Goal: Information Seeking & Learning: Find specific page/section

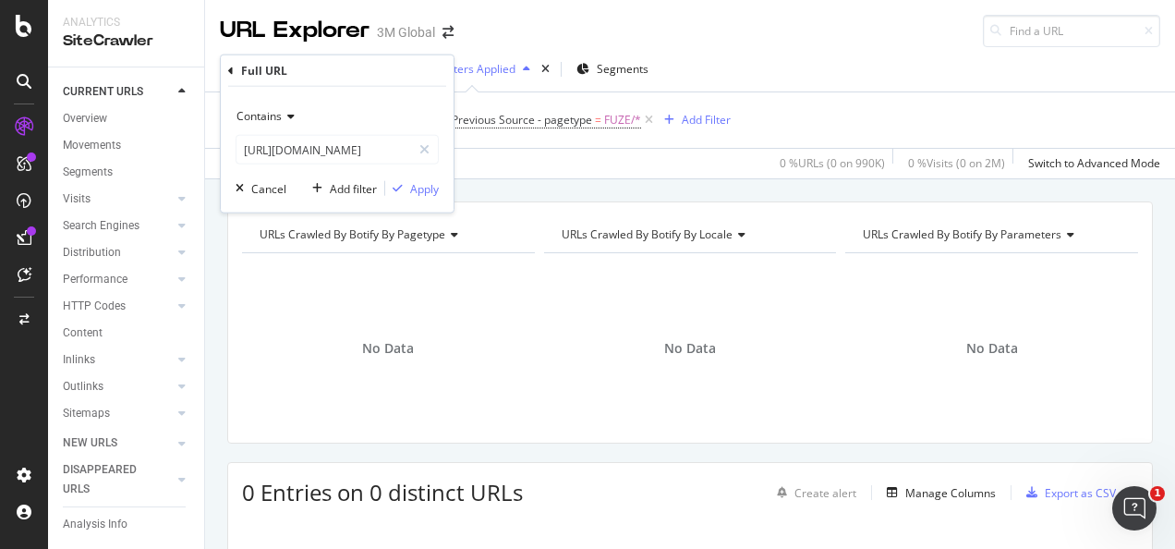
click at [432, 147] on div at bounding box center [424, 150] width 27 height 30
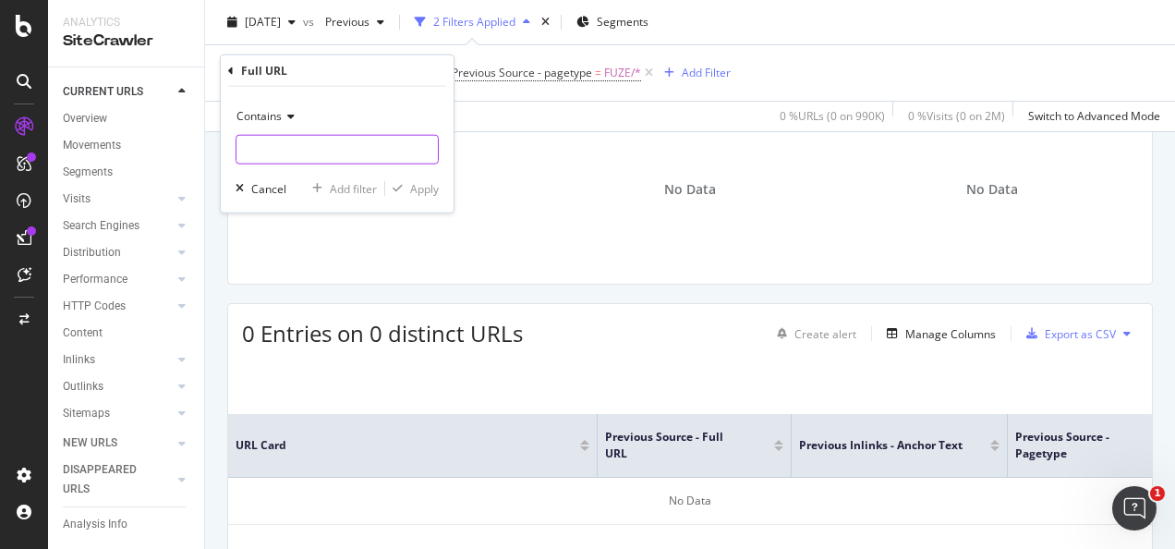
click at [374, 151] on input "text" at bounding box center [336, 150] width 201 height 30
paste input "[URL][DOMAIN_NAME]"
type input "[URL][DOMAIN_NAME]"
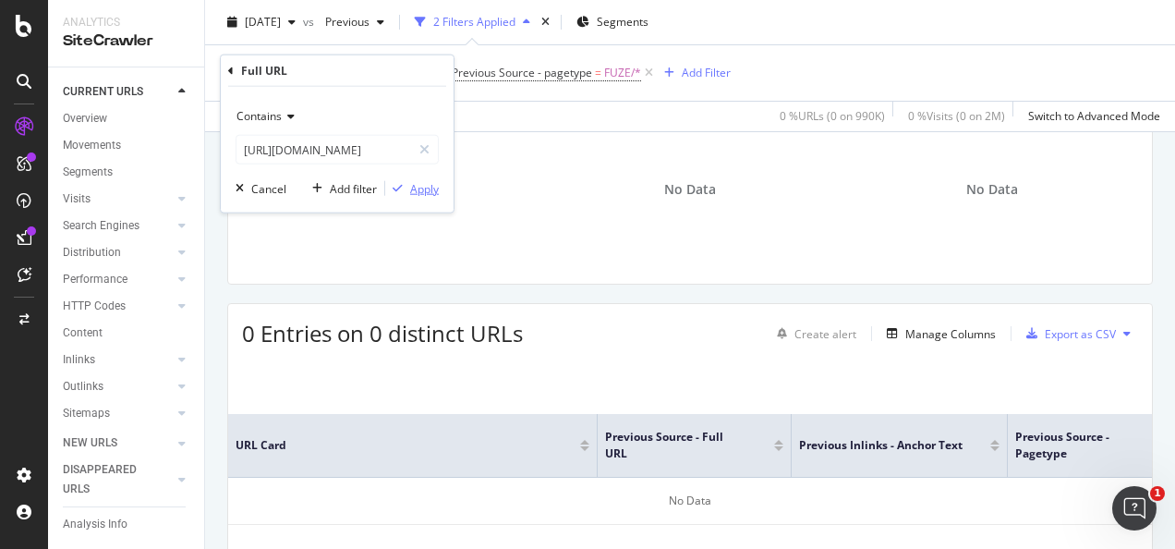
click at [419, 192] on div "Apply" at bounding box center [424, 188] width 29 height 16
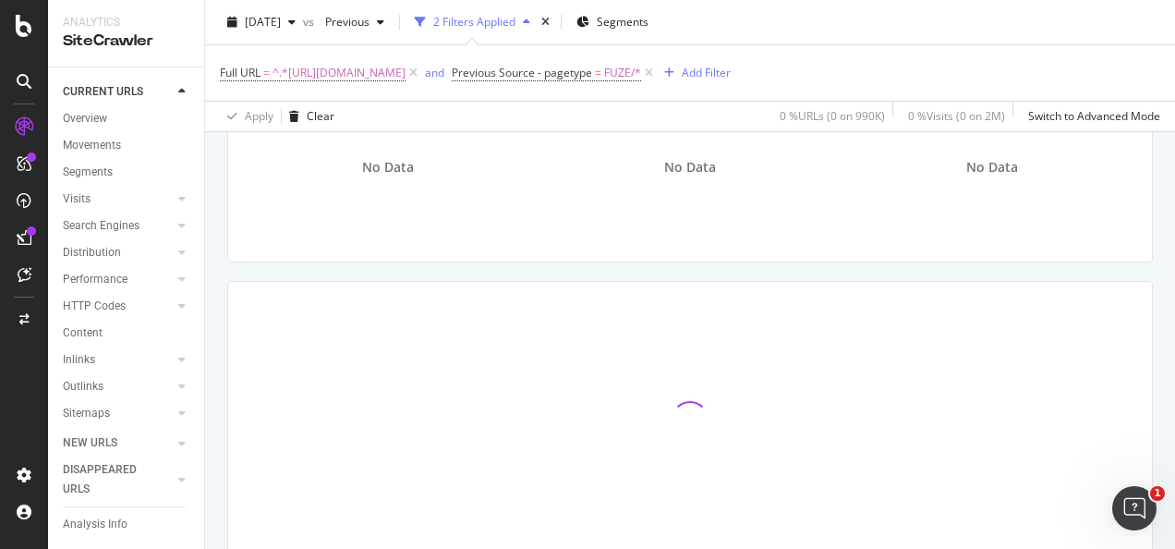
scroll to position [107, 0]
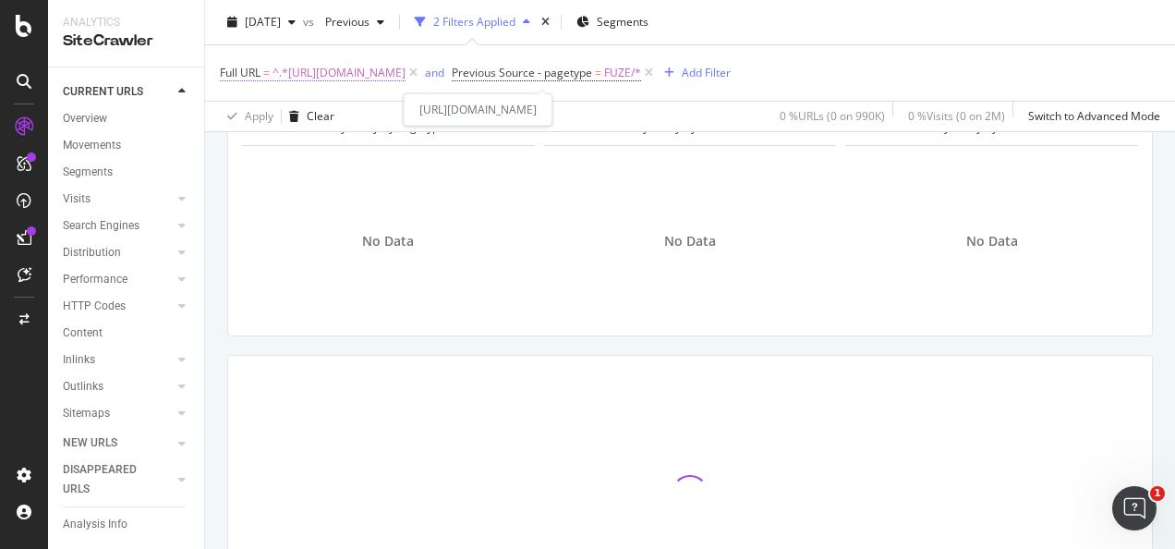
click at [405, 65] on span "^.*[URL][DOMAIN_NAME]" at bounding box center [338, 73] width 133 height 26
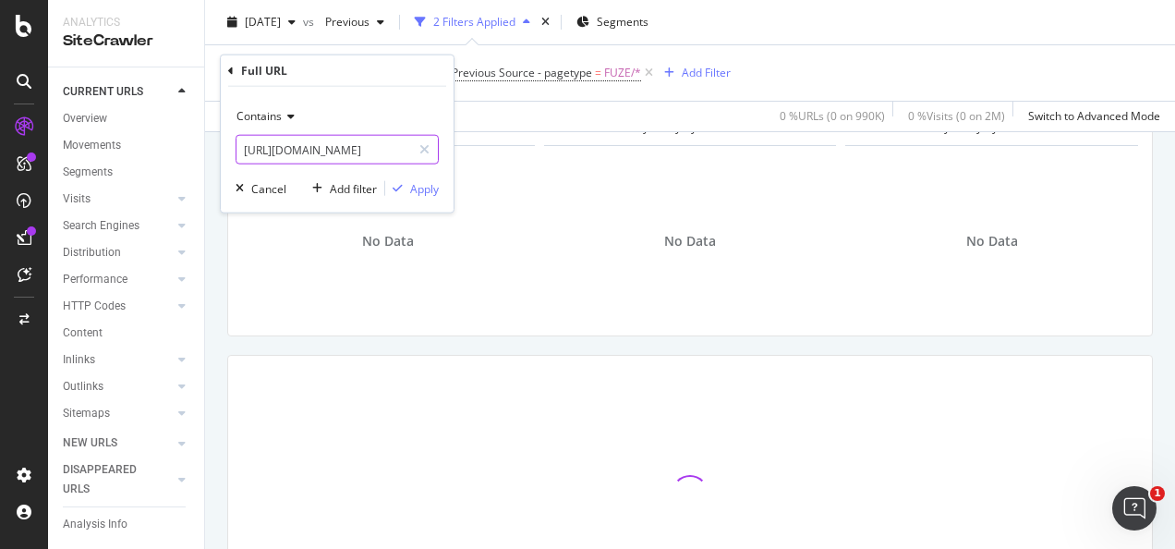
click at [340, 158] on input "[URL][DOMAIN_NAME]" at bounding box center [323, 150] width 175 height 30
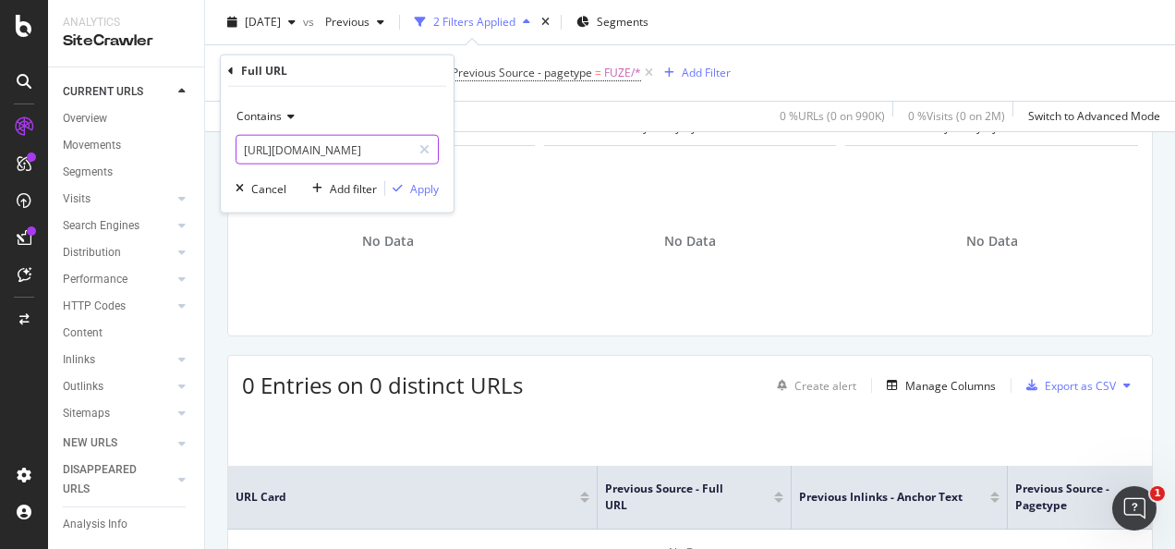
click at [340, 157] on input "[URL][DOMAIN_NAME]" at bounding box center [323, 150] width 175 height 30
type input "[URL][DOMAIN_NAME]"
click at [406, 185] on div "button" at bounding box center [397, 188] width 25 height 11
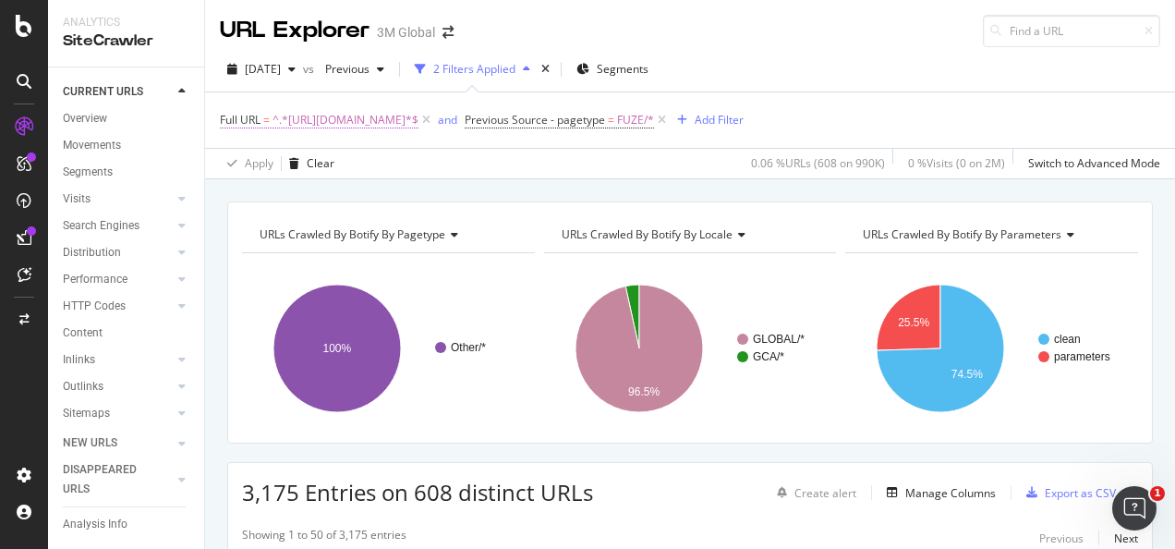
click at [404, 120] on span "^.*[URL][DOMAIN_NAME]*$" at bounding box center [345, 120] width 146 height 26
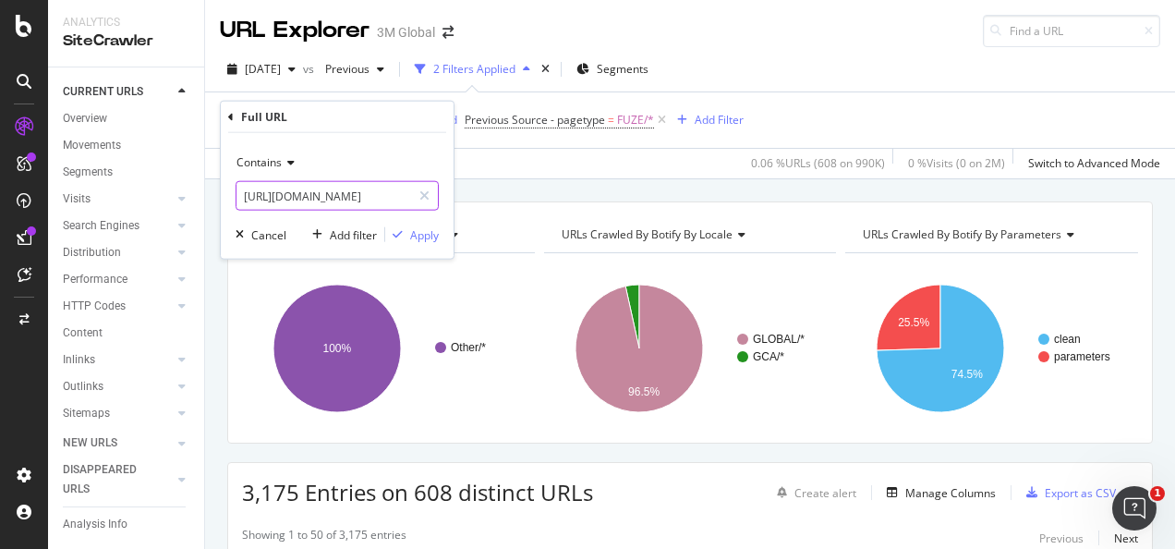
click at [355, 195] on input "[URL][DOMAIN_NAME]" at bounding box center [323, 196] width 175 height 30
paste input "/mws/media/1720441O/a-small-class-i-restoration-using-bulk-fill-posterior.pdf"
type input "[URL][DOMAIN_NAME]"
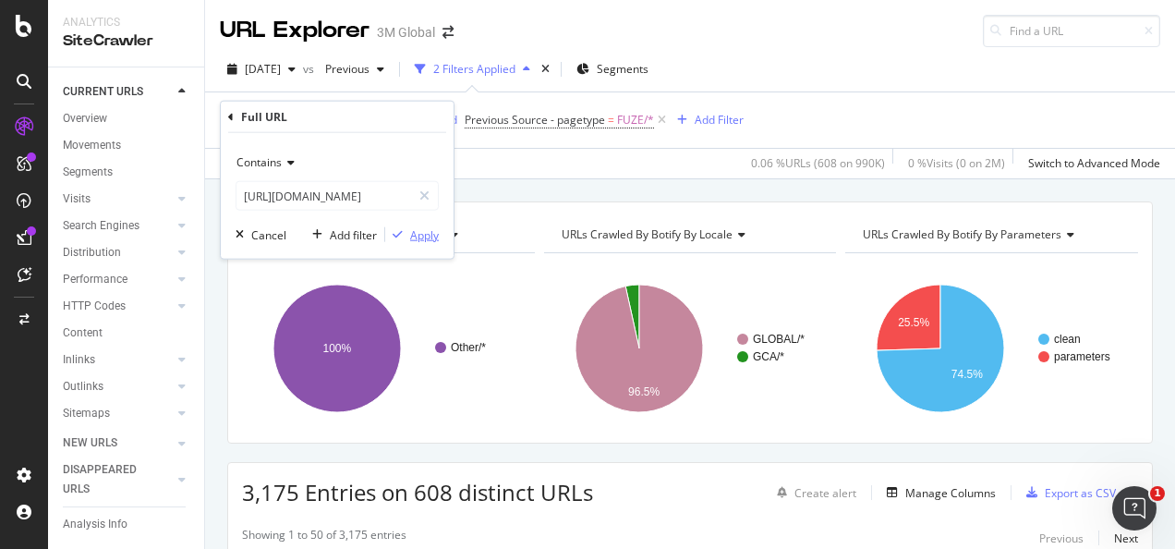
click at [420, 237] on div "Apply" at bounding box center [424, 234] width 29 height 16
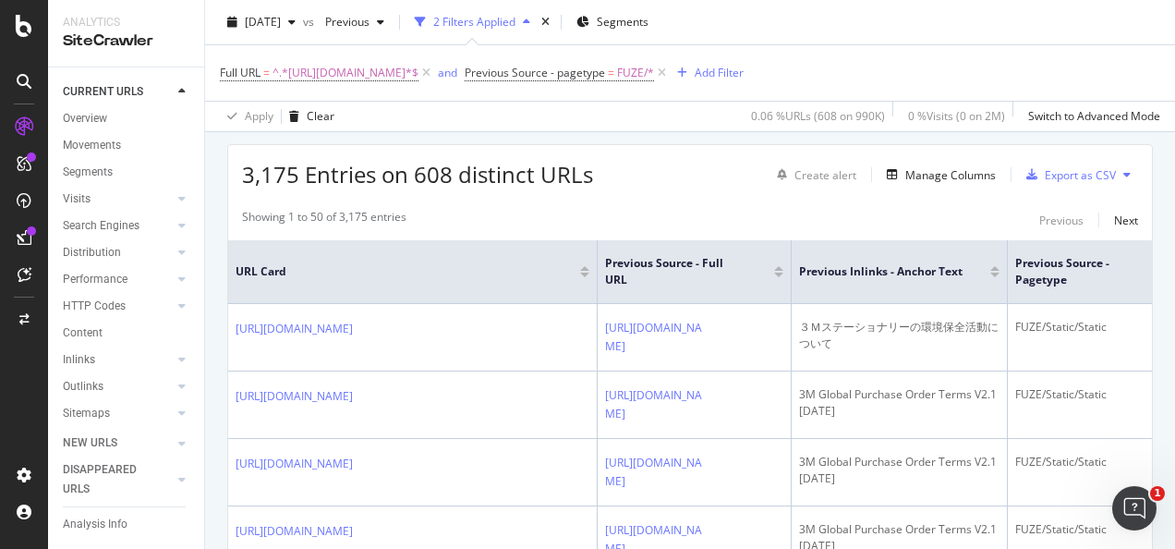
scroll to position [321, 0]
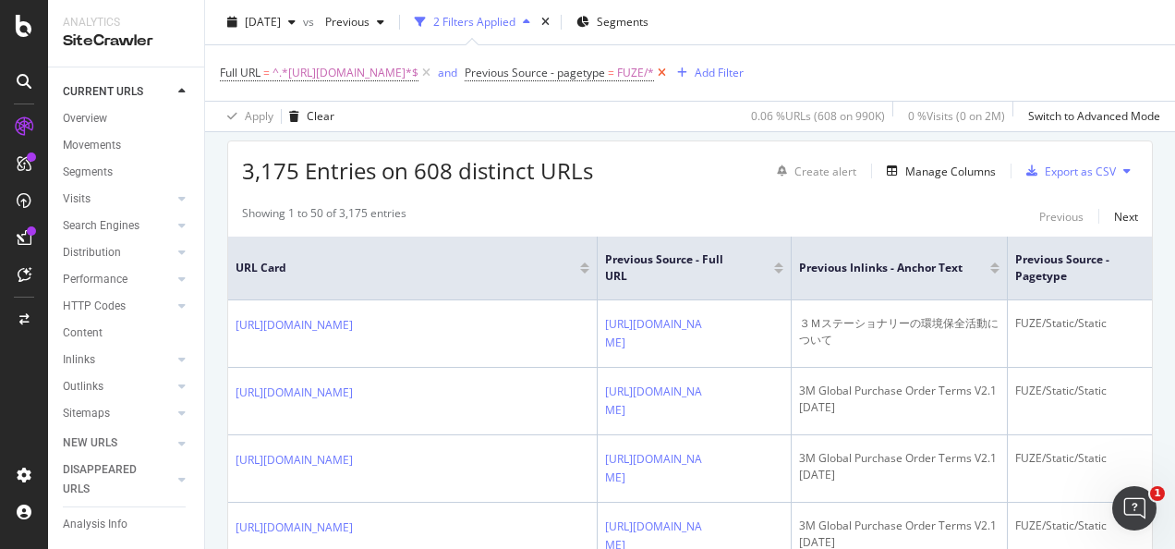
click at [670, 72] on icon at bounding box center [662, 73] width 16 height 18
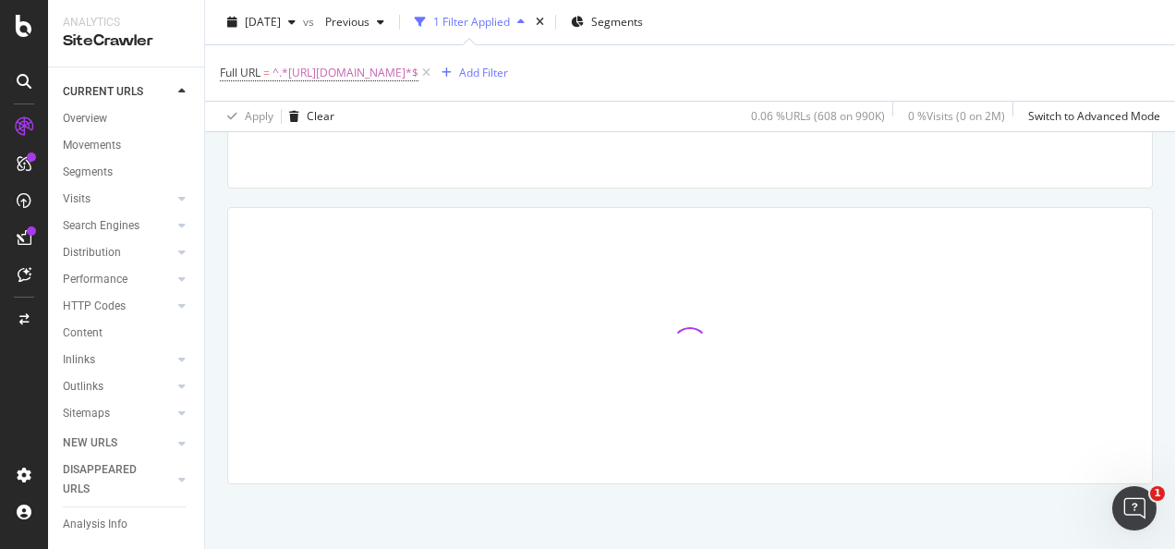
scroll to position [253, 0]
click at [392, 76] on span "^.*[URL][DOMAIN_NAME]*$" at bounding box center [345, 73] width 146 height 26
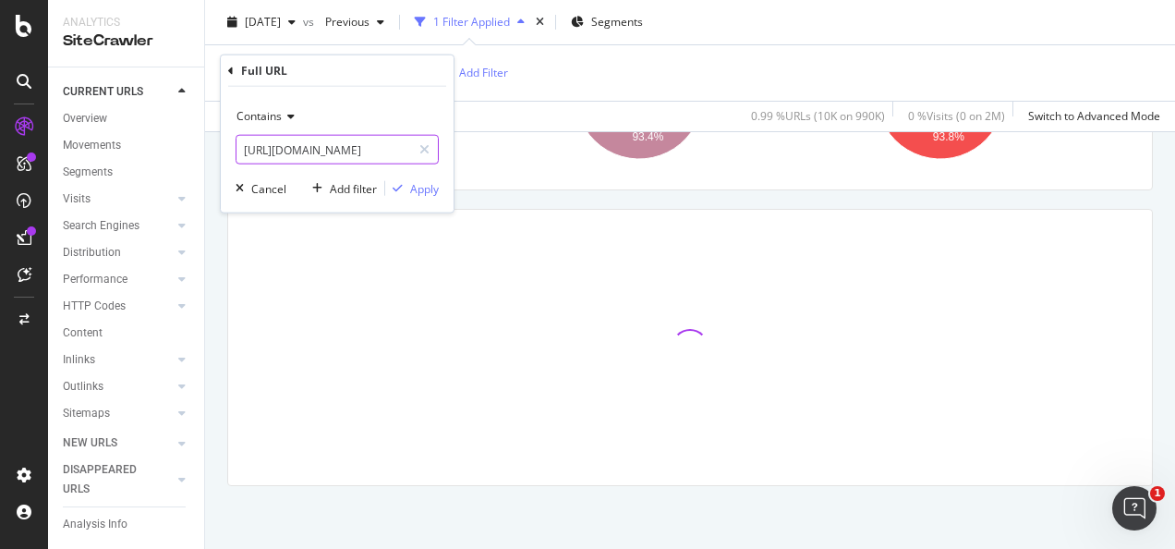
click at [384, 139] on input "[URL][DOMAIN_NAME]" at bounding box center [323, 150] width 175 height 30
paste input "/mws/media/1720441O/a-small-class-i-restoration-using-bulk-fill-posterior.pdf"
type input "[URL][DOMAIN_NAME]"
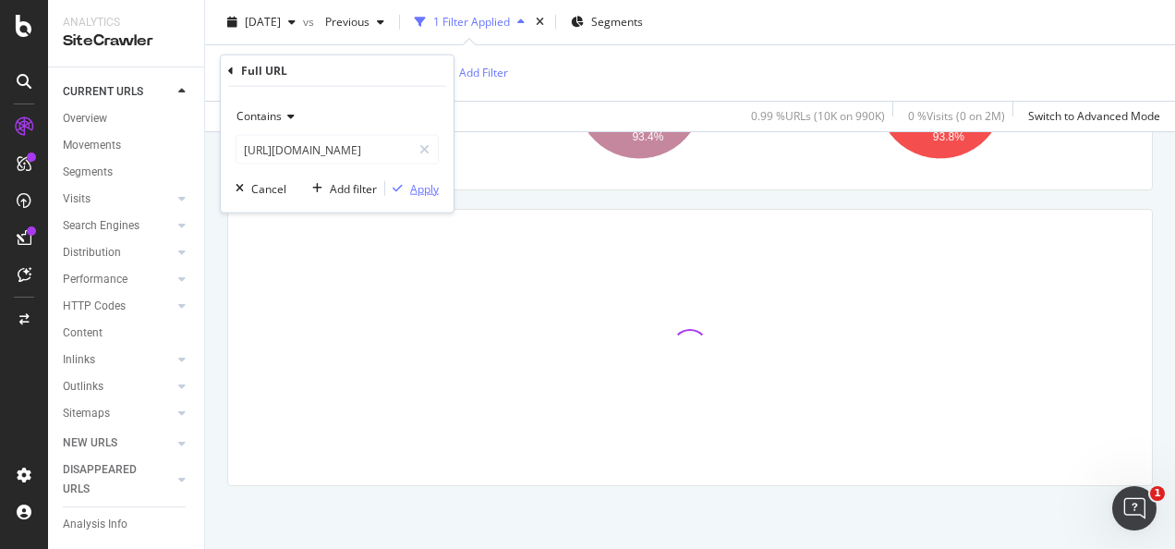
click at [414, 188] on div "Apply" at bounding box center [424, 188] width 29 height 16
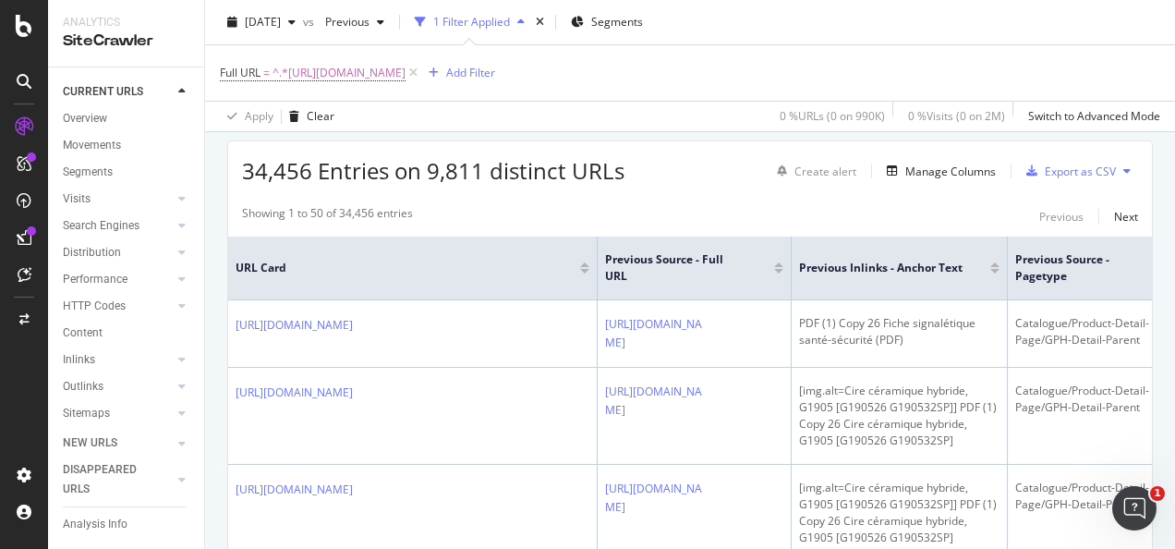
scroll to position [253, 0]
